Goal: Navigation & Orientation: Find specific page/section

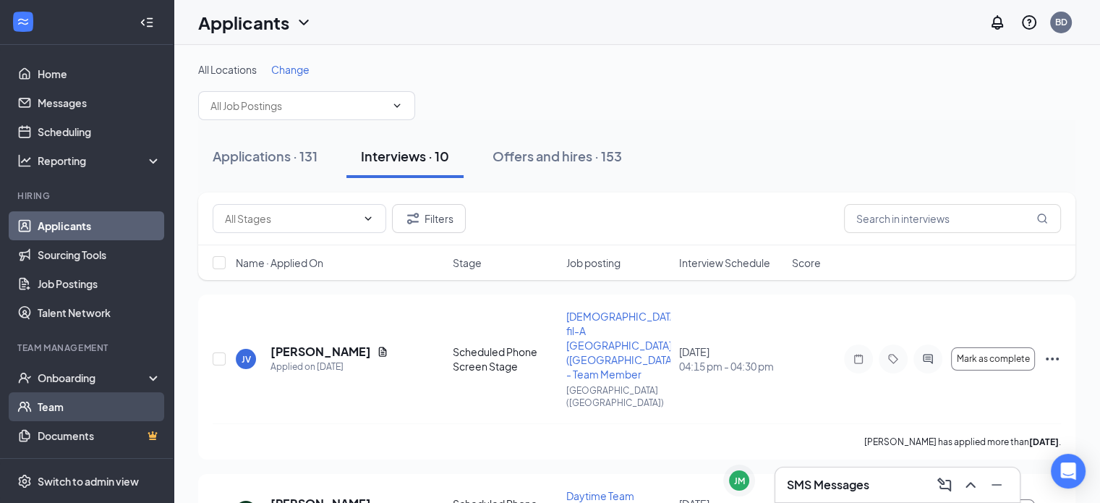
click at [89, 394] on link "Team" at bounding box center [100, 406] width 124 height 29
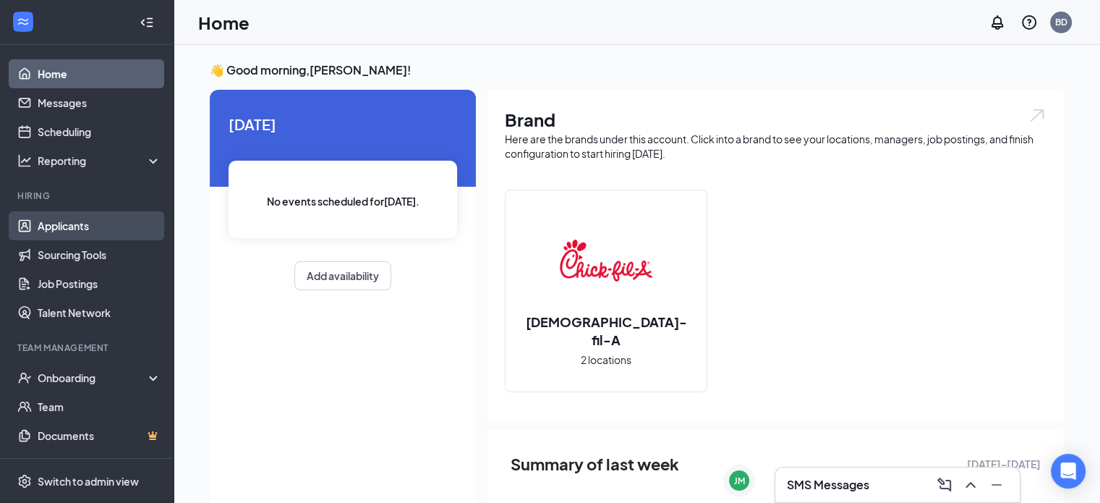
click at [70, 221] on link "Applicants" at bounding box center [100, 225] width 124 height 29
